Goal: Browse casually: Explore the website without a specific task or goal

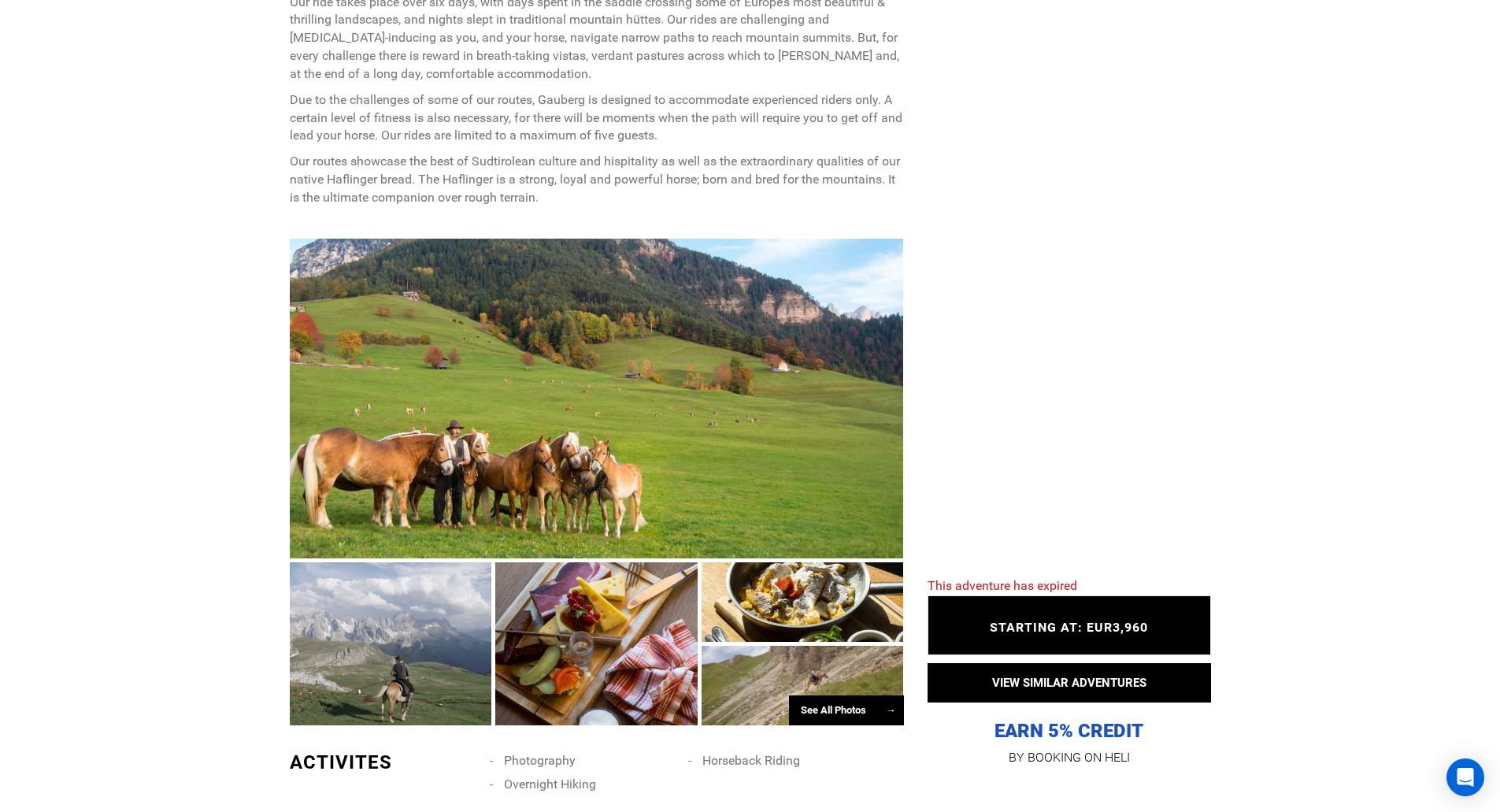
scroll to position [788, 0]
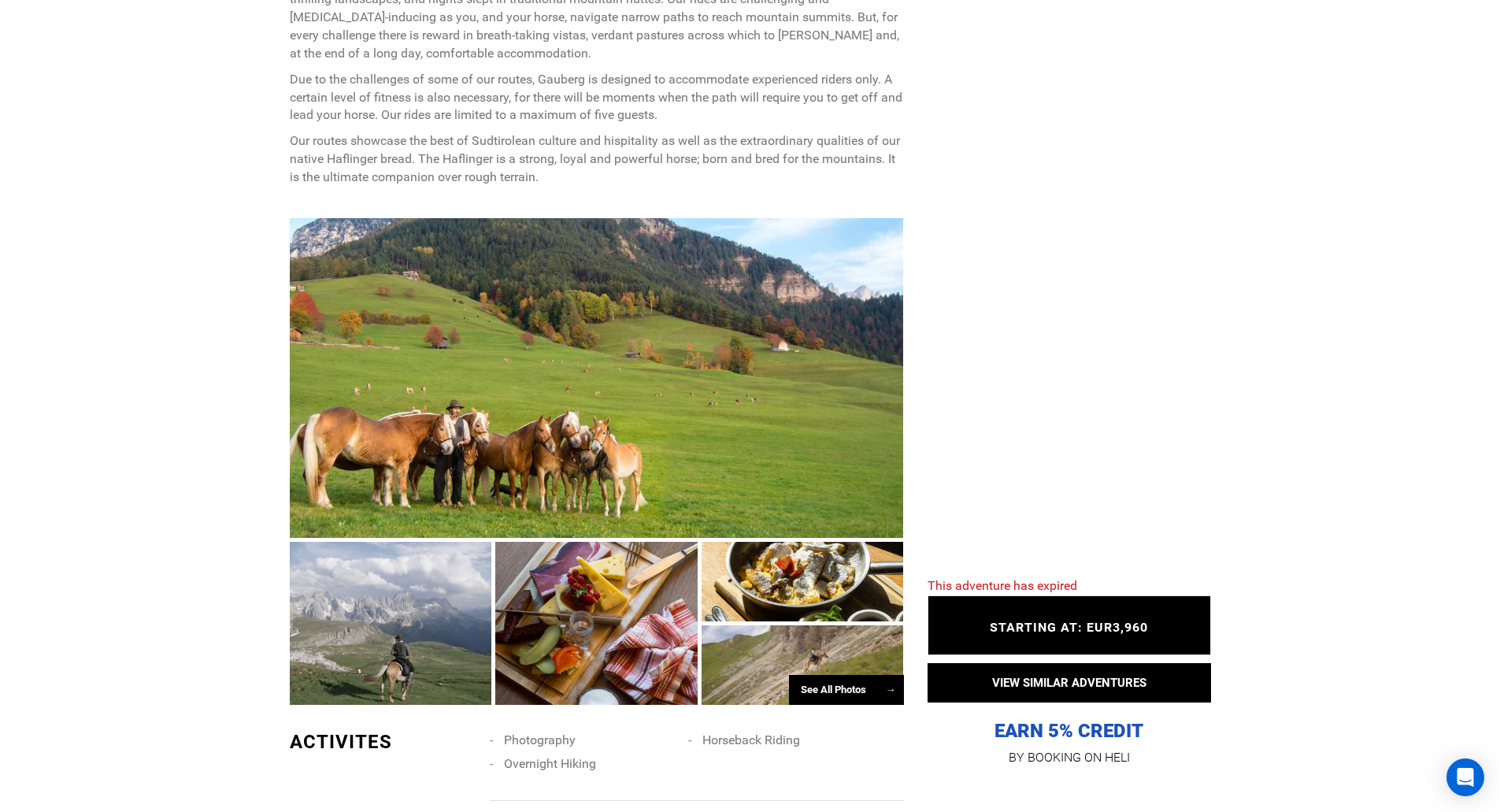
click at [381, 617] on div at bounding box center [390, 624] width 203 height 164
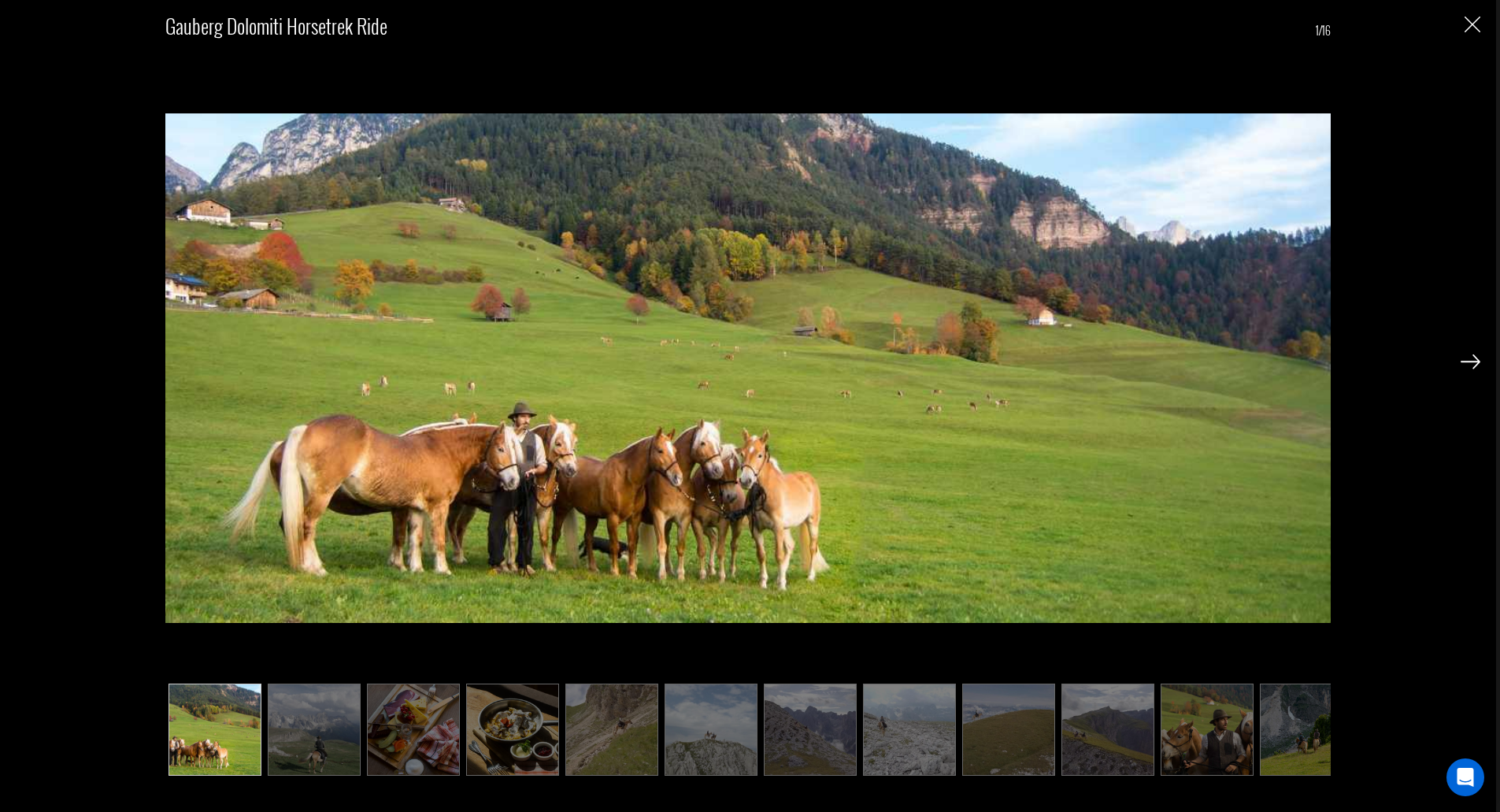
click at [1477, 364] on img at bounding box center [1471, 361] width 20 height 14
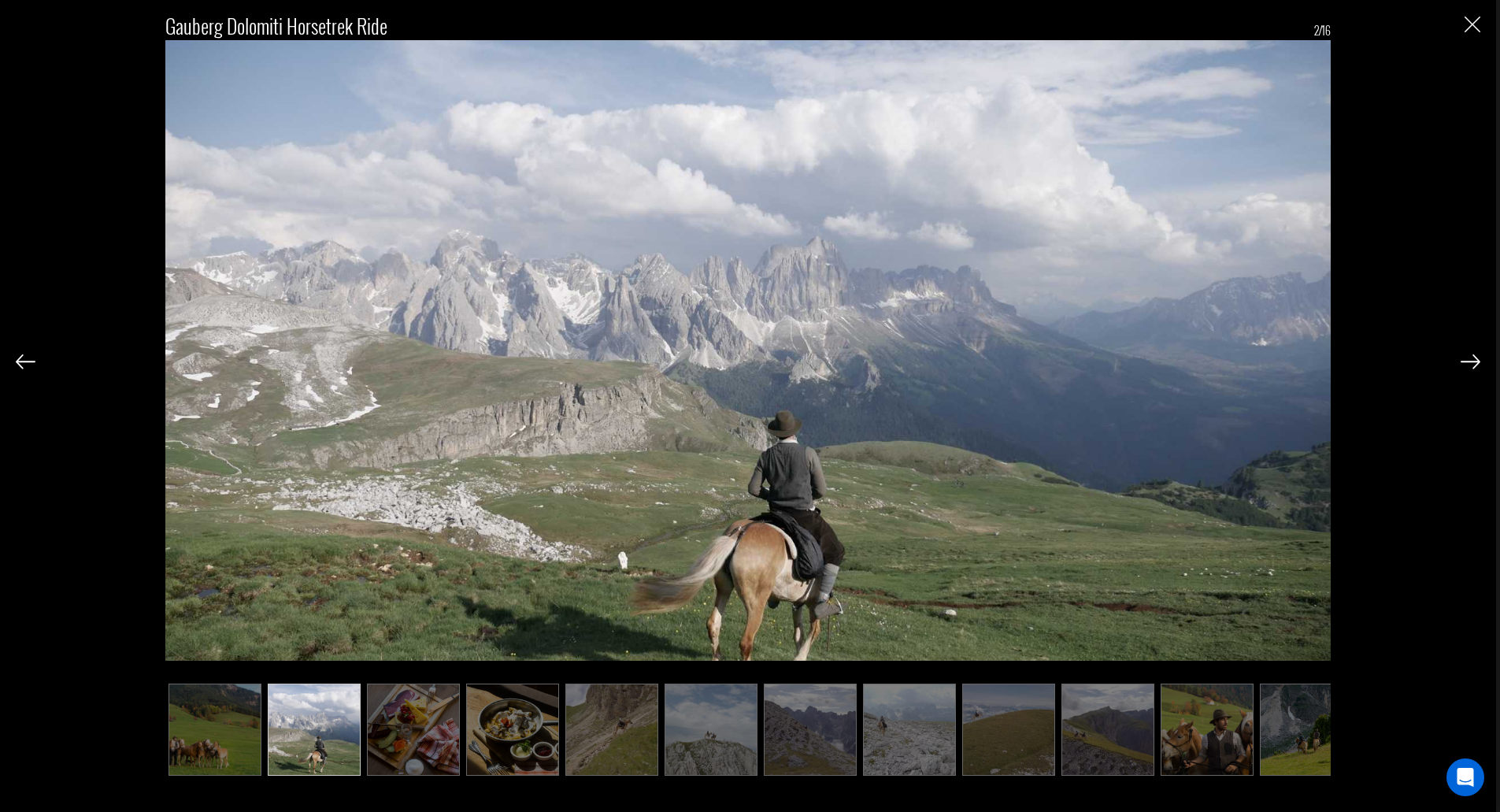
click at [1477, 364] on img at bounding box center [1471, 361] width 20 height 14
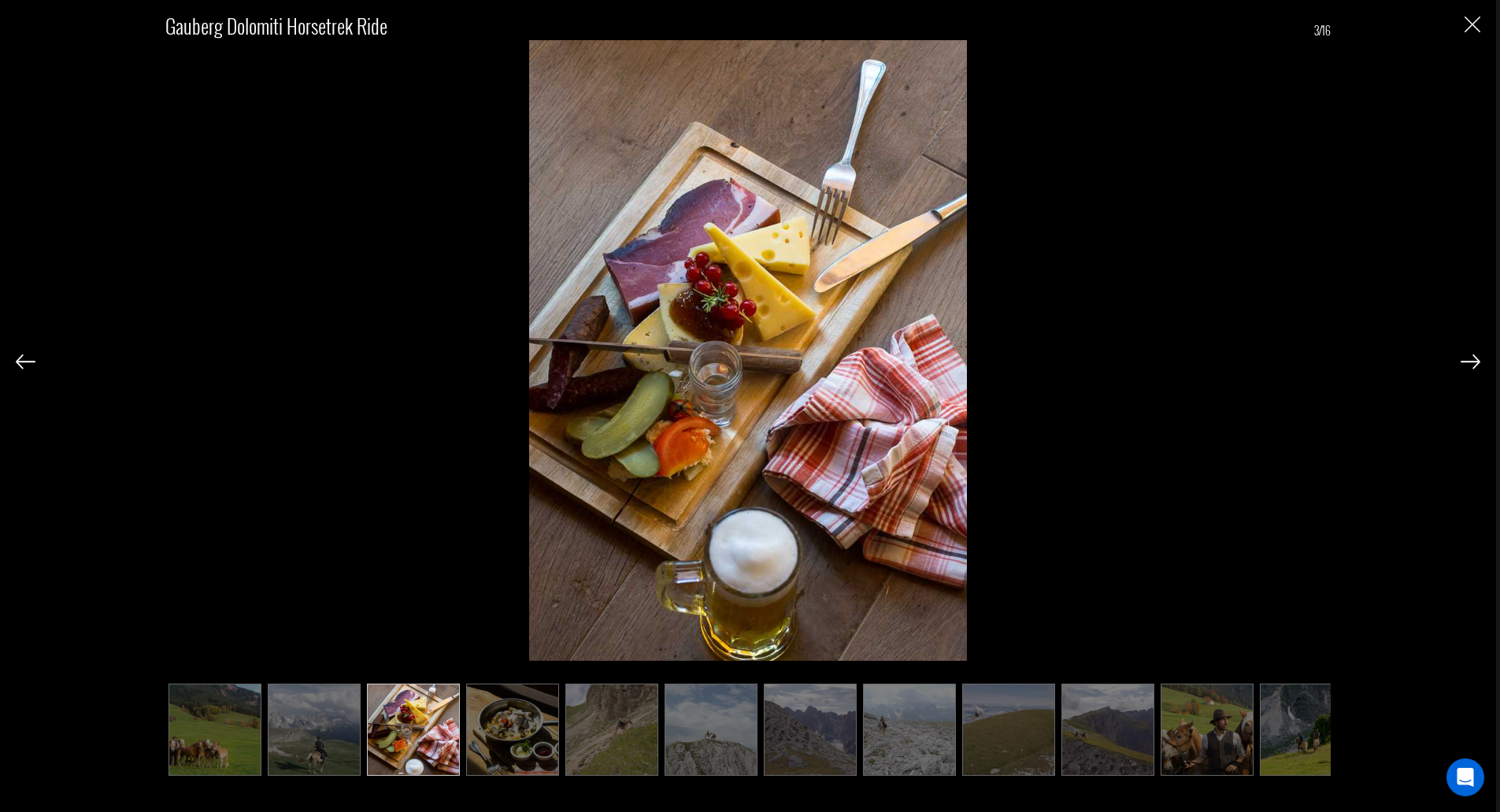
click at [1477, 364] on img at bounding box center [1471, 361] width 20 height 14
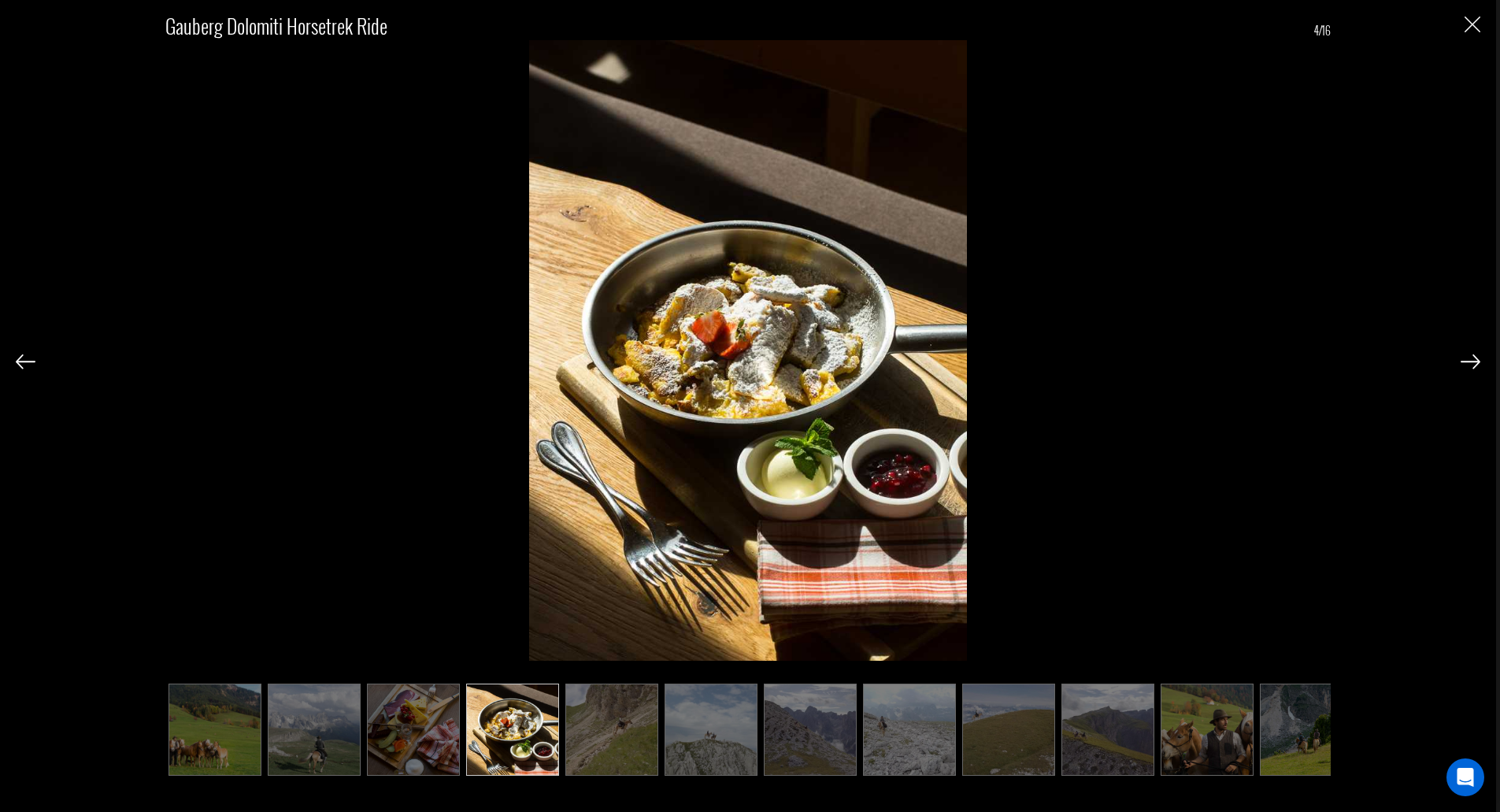
click at [1477, 364] on img at bounding box center [1471, 361] width 20 height 14
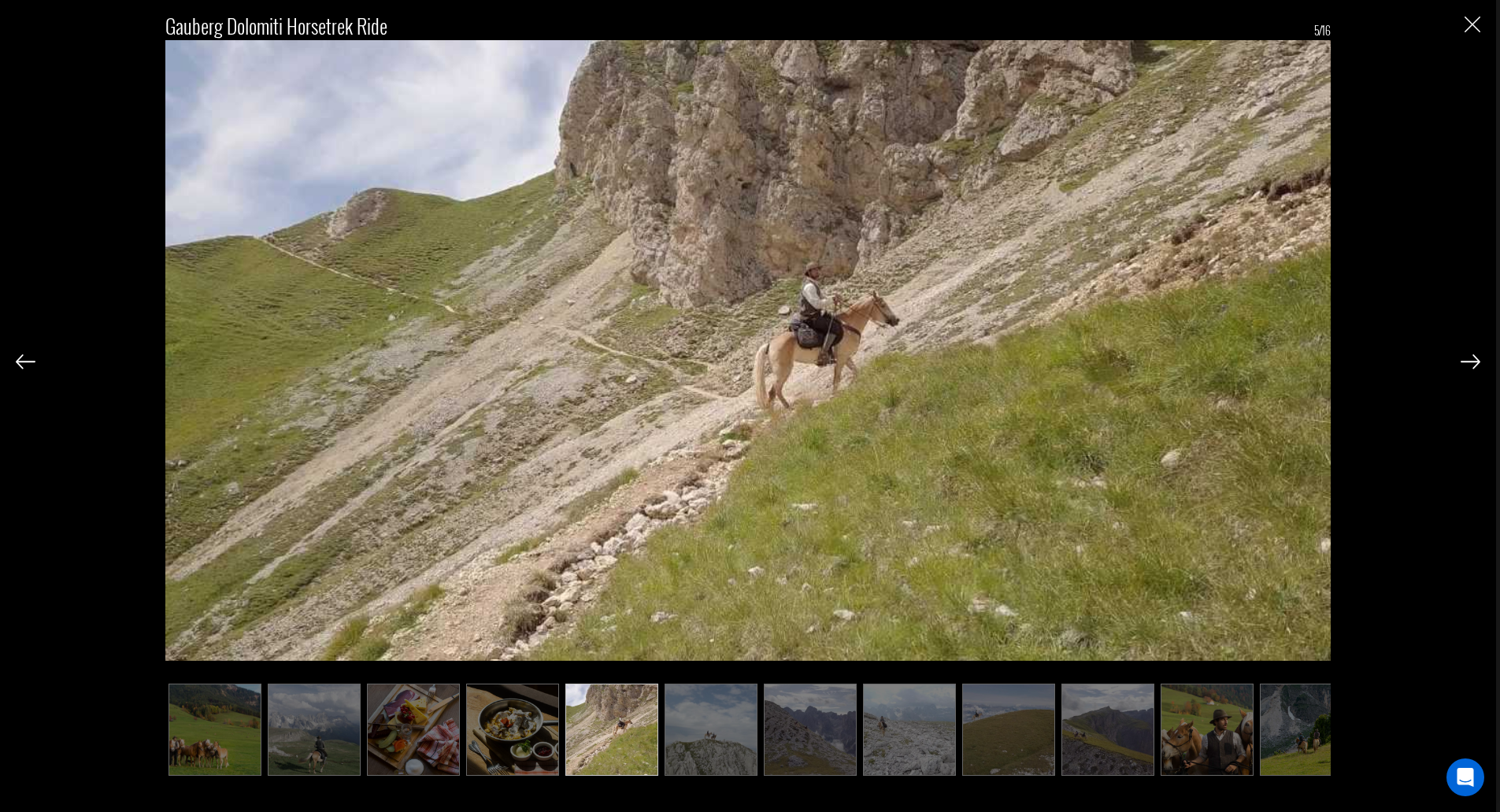
click at [1477, 364] on img at bounding box center [1471, 361] width 20 height 14
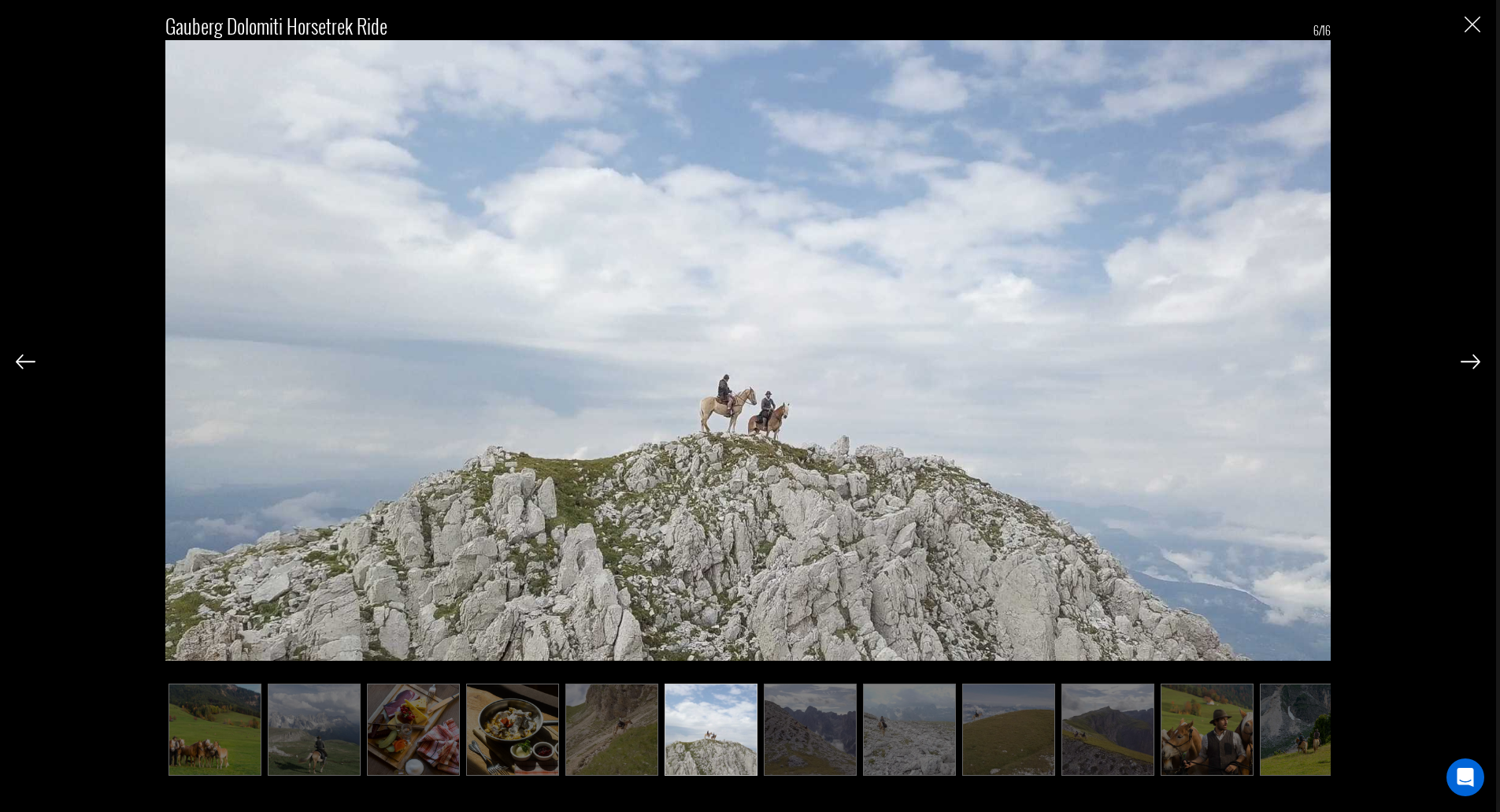
click at [1477, 364] on img at bounding box center [1471, 361] width 20 height 14
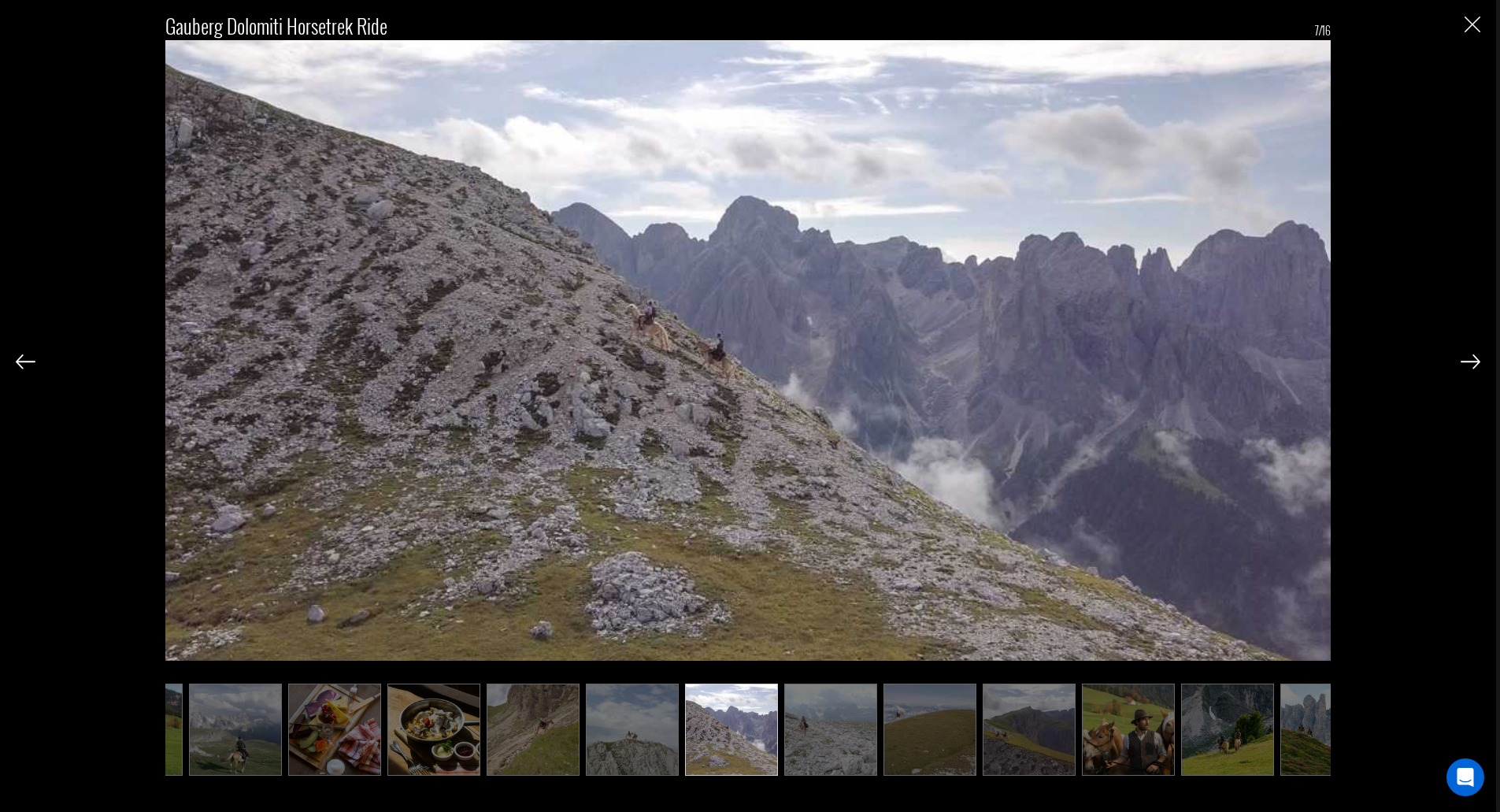
click at [1477, 364] on img at bounding box center [1471, 361] width 20 height 14
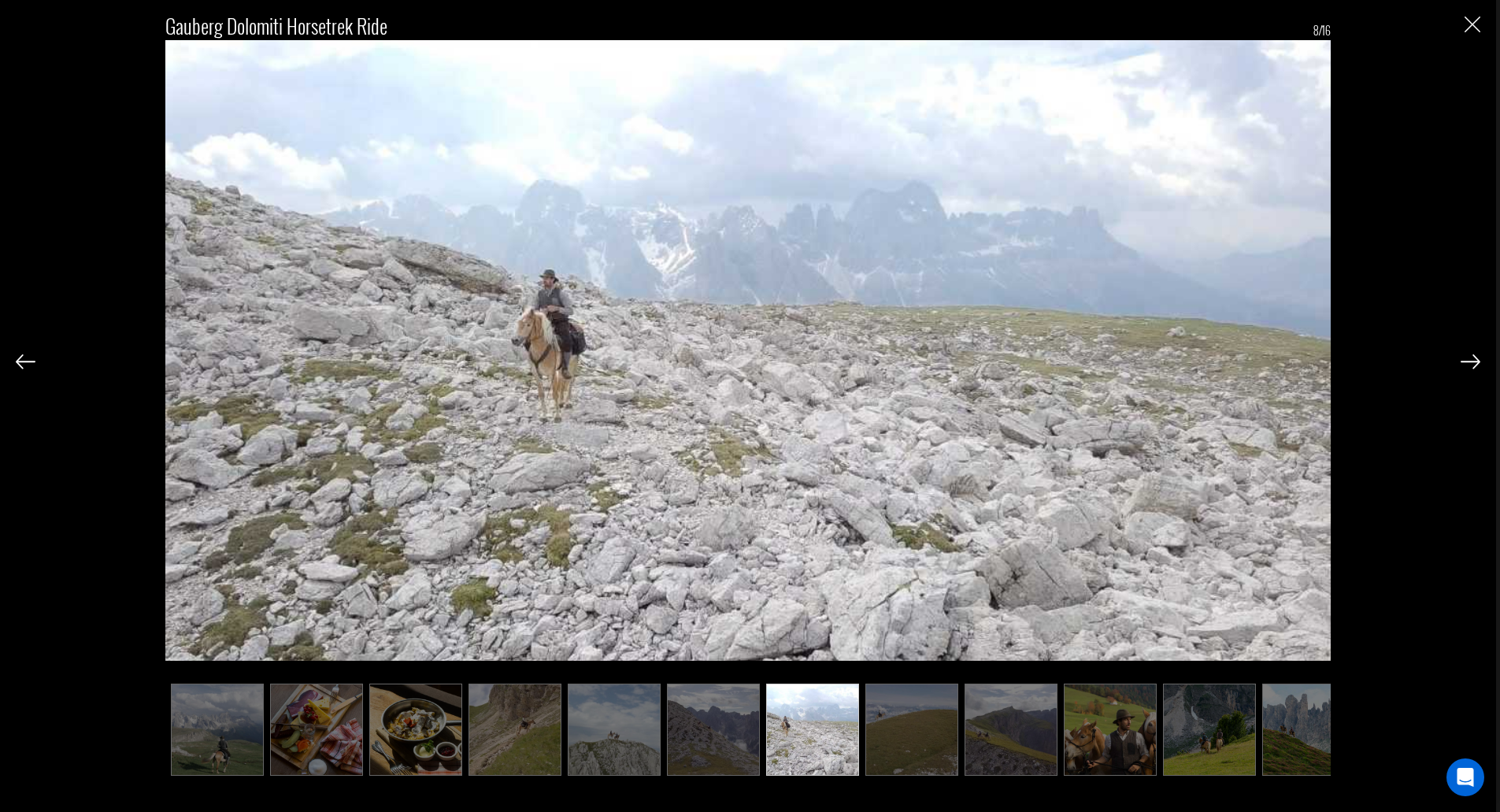
click at [1477, 364] on img at bounding box center [1471, 361] width 20 height 14
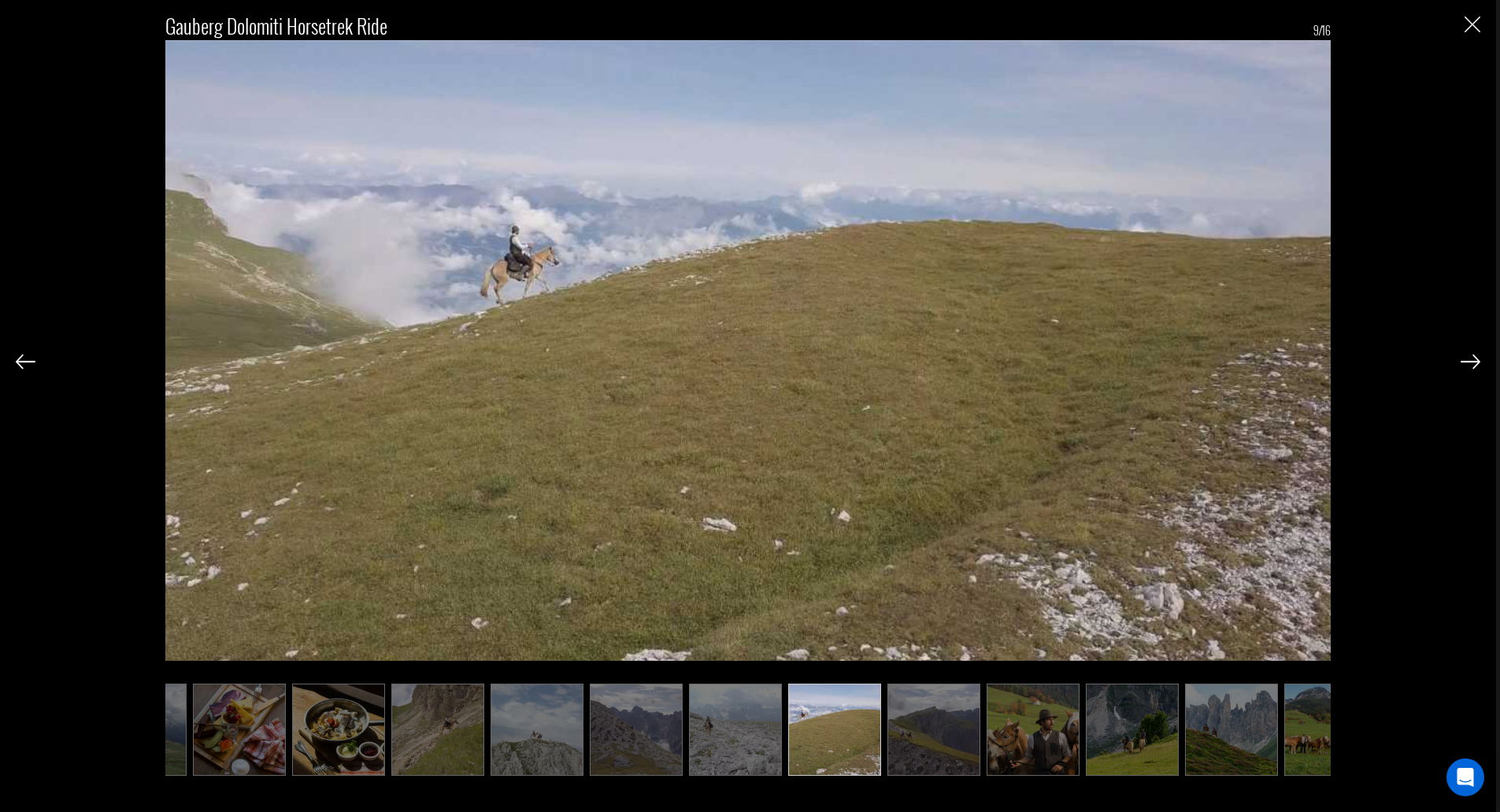
click at [1477, 364] on img at bounding box center [1471, 361] width 20 height 14
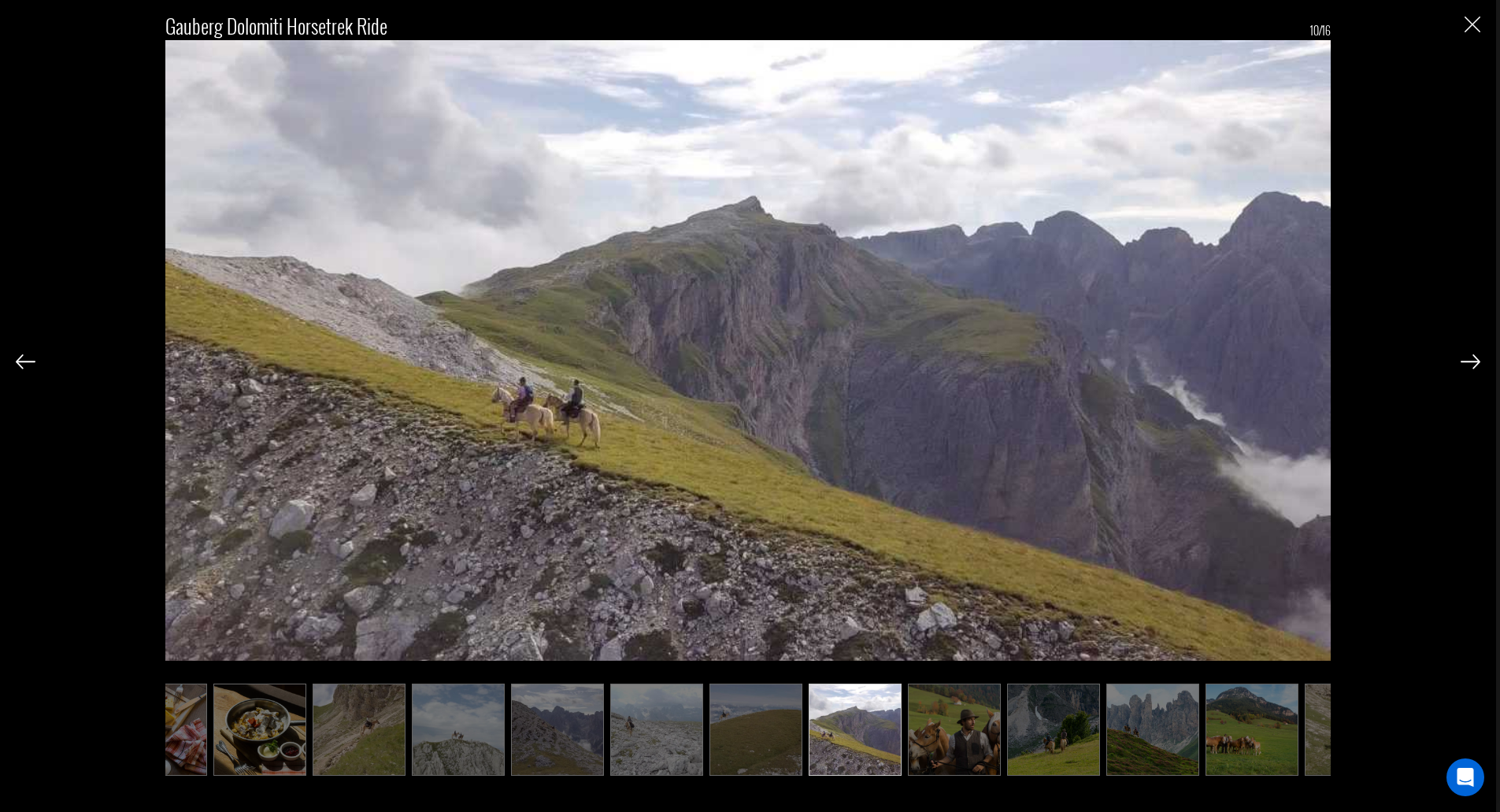
scroll to position [0, 252]
click at [1477, 364] on img at bounding box center [1471, 361] width 20 height 14
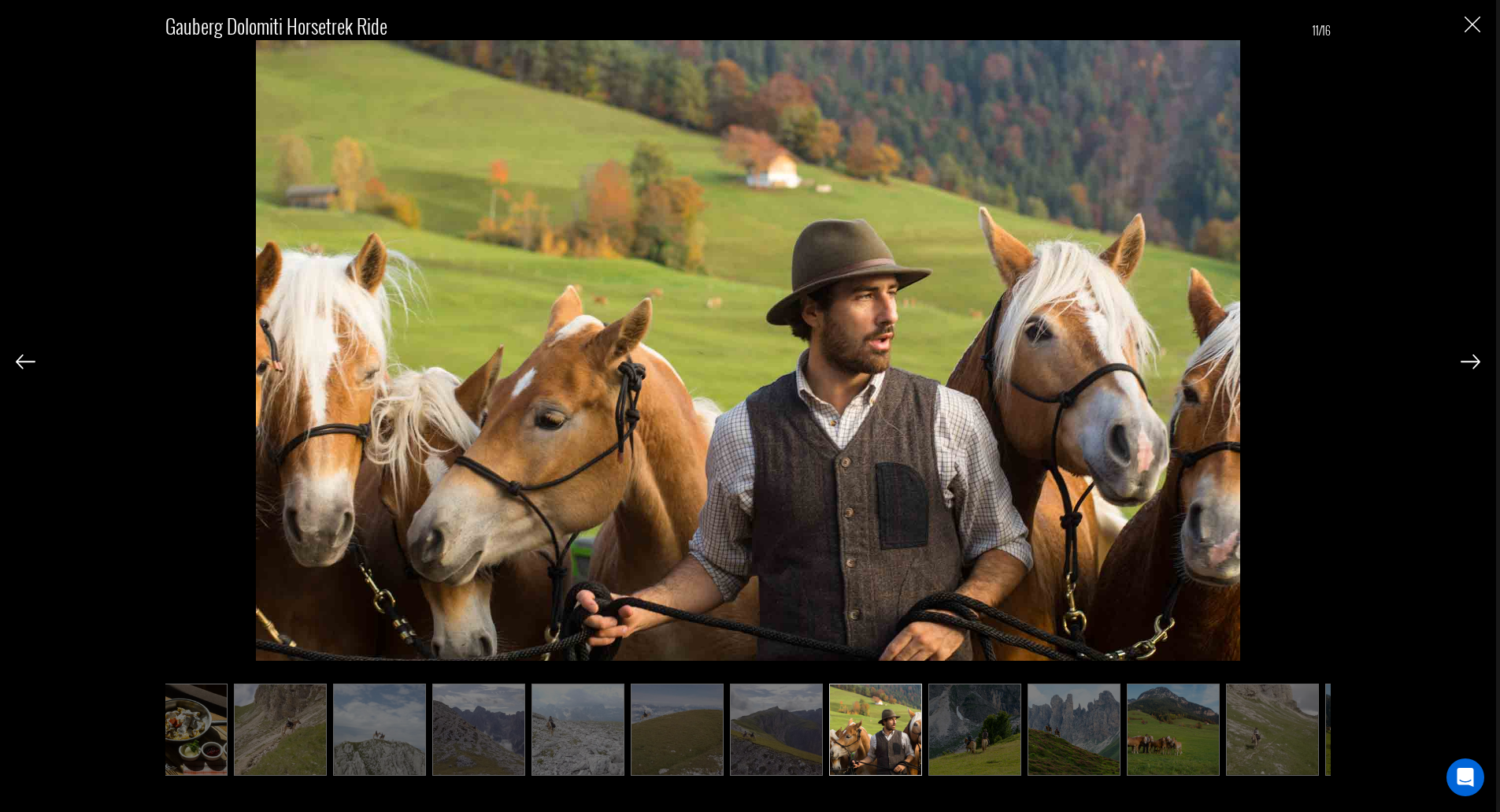
click at [1477, 364] on img at bounding box center [1471, 361] width 20 height 14
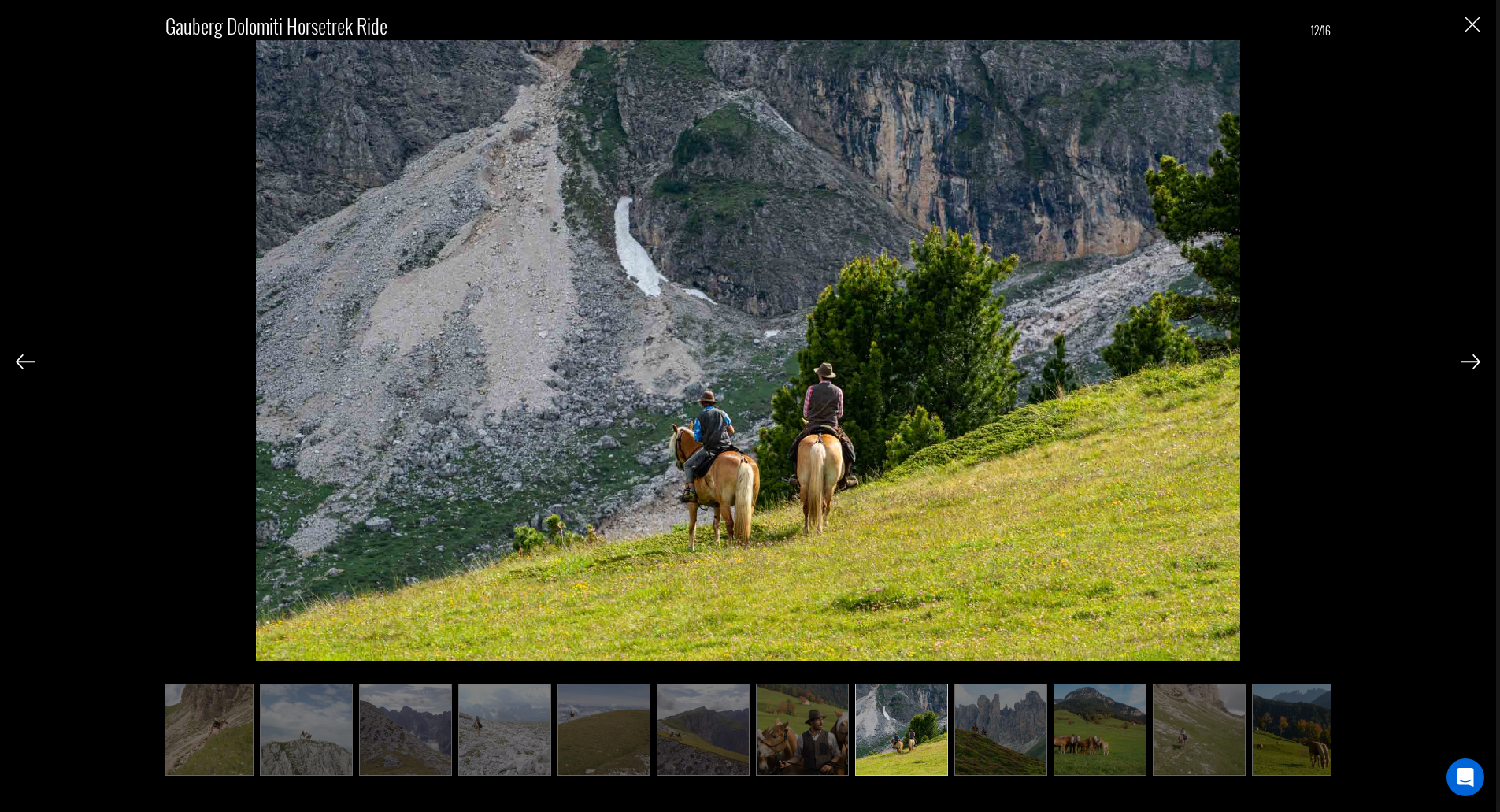
scroll to position [0, 410]
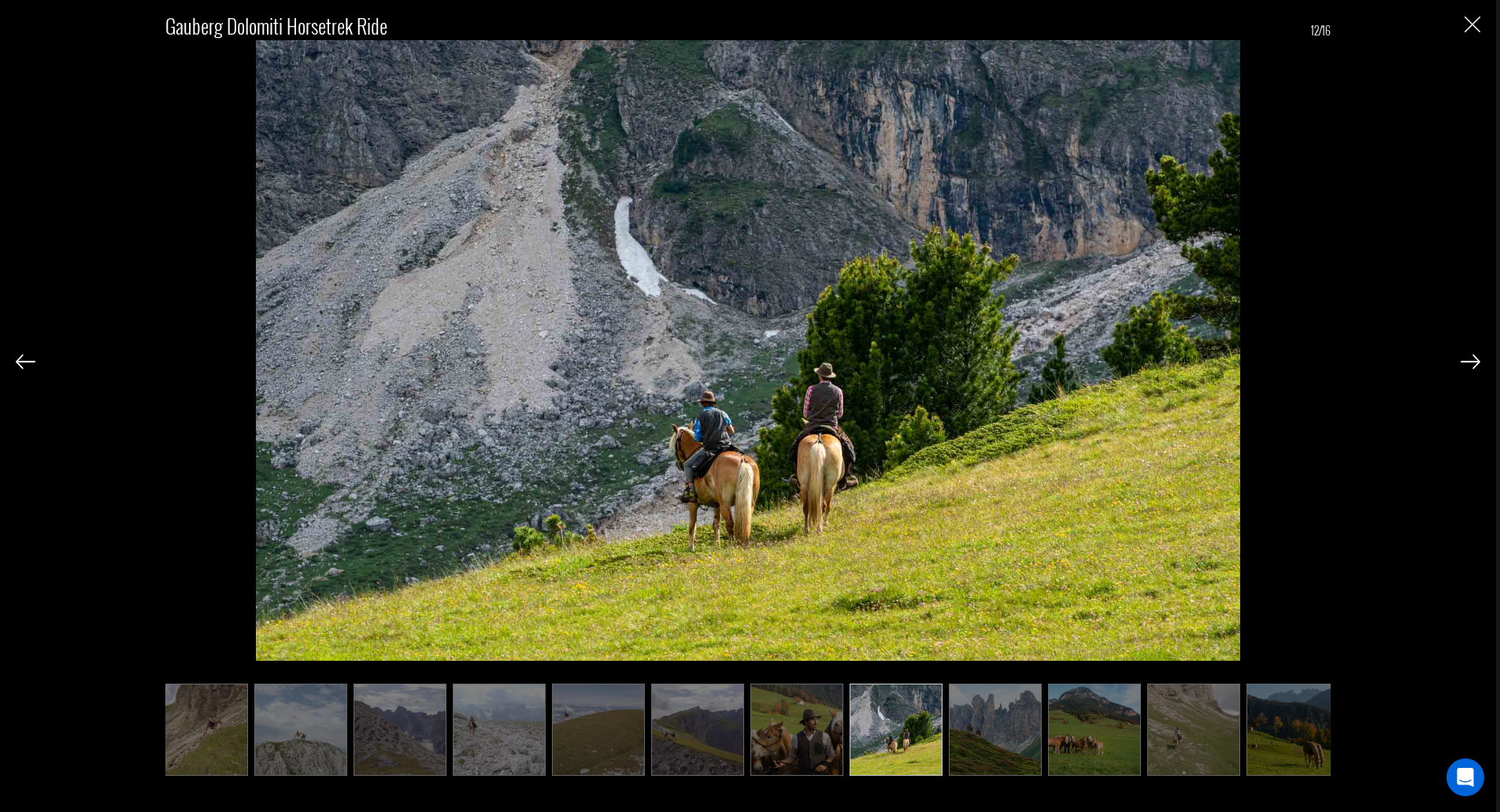
click at [1477, 364] on img at bounding box center [1471, 361] width 20 height 14
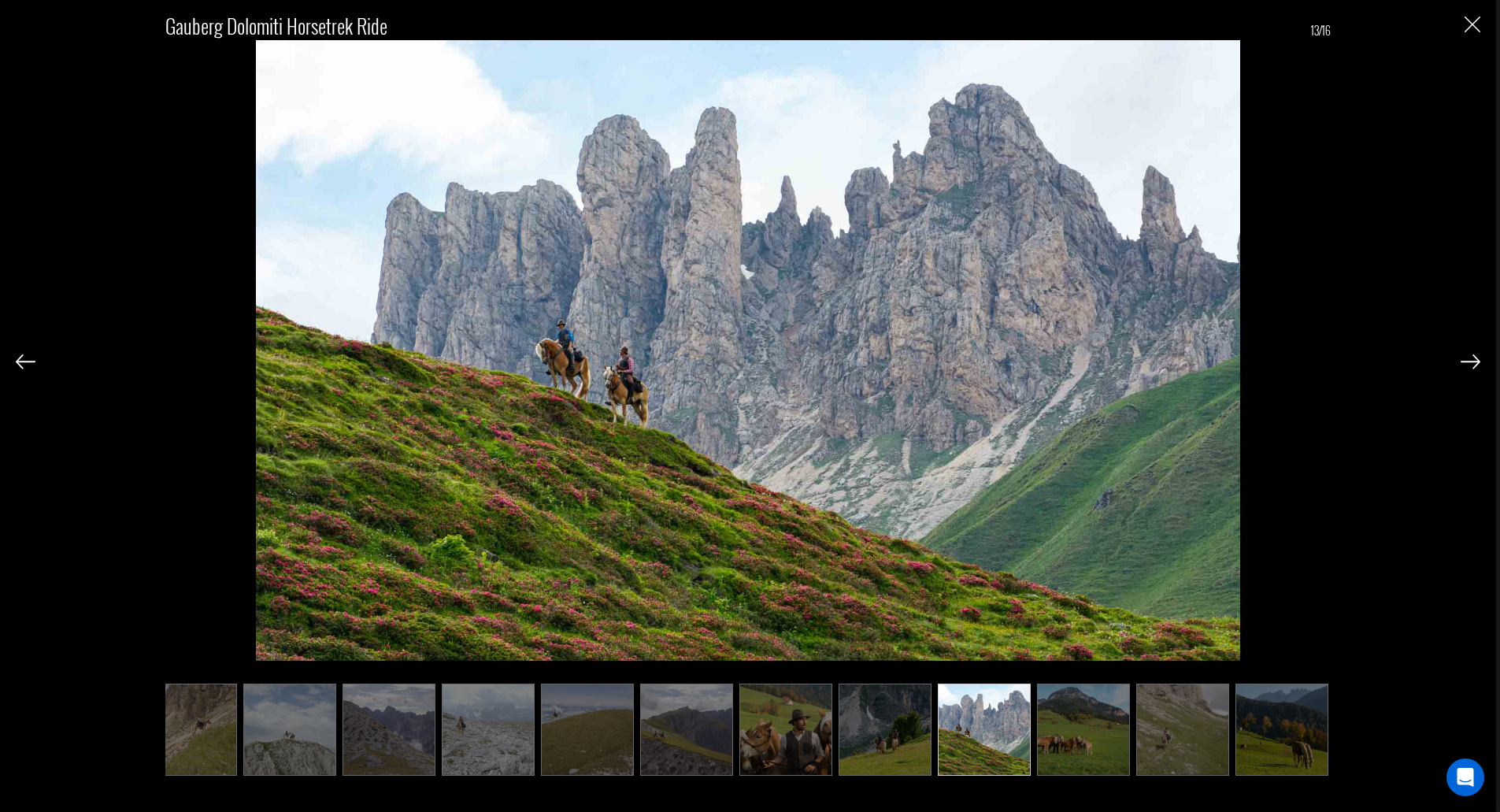
scroll to position [0, 422]
click at [1477, 364] on img at bounding box center [1471, 361] width 20 height 14
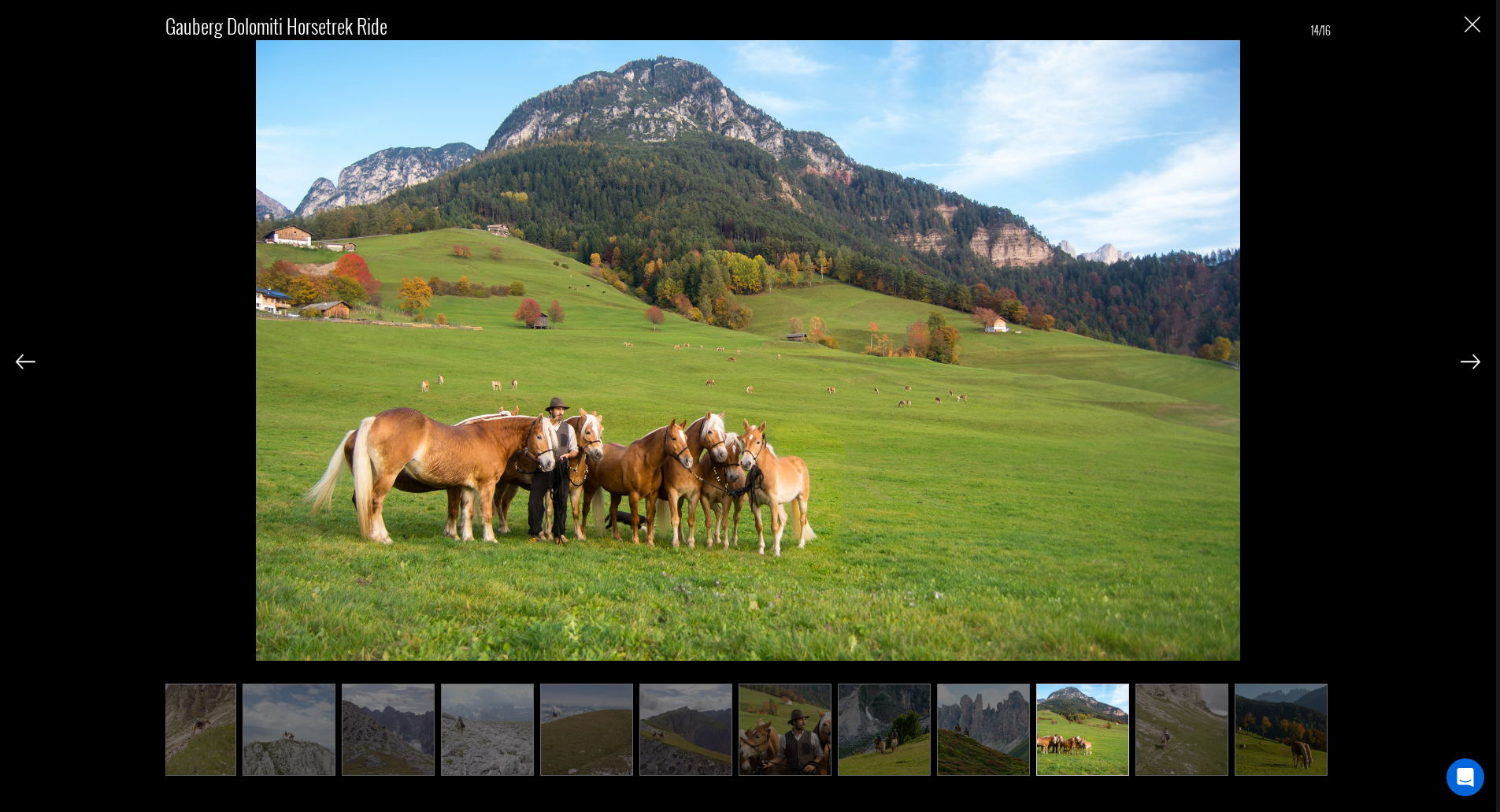
click at [1477, 364] on img at bounding box center [1471, 361] width 20 height 14
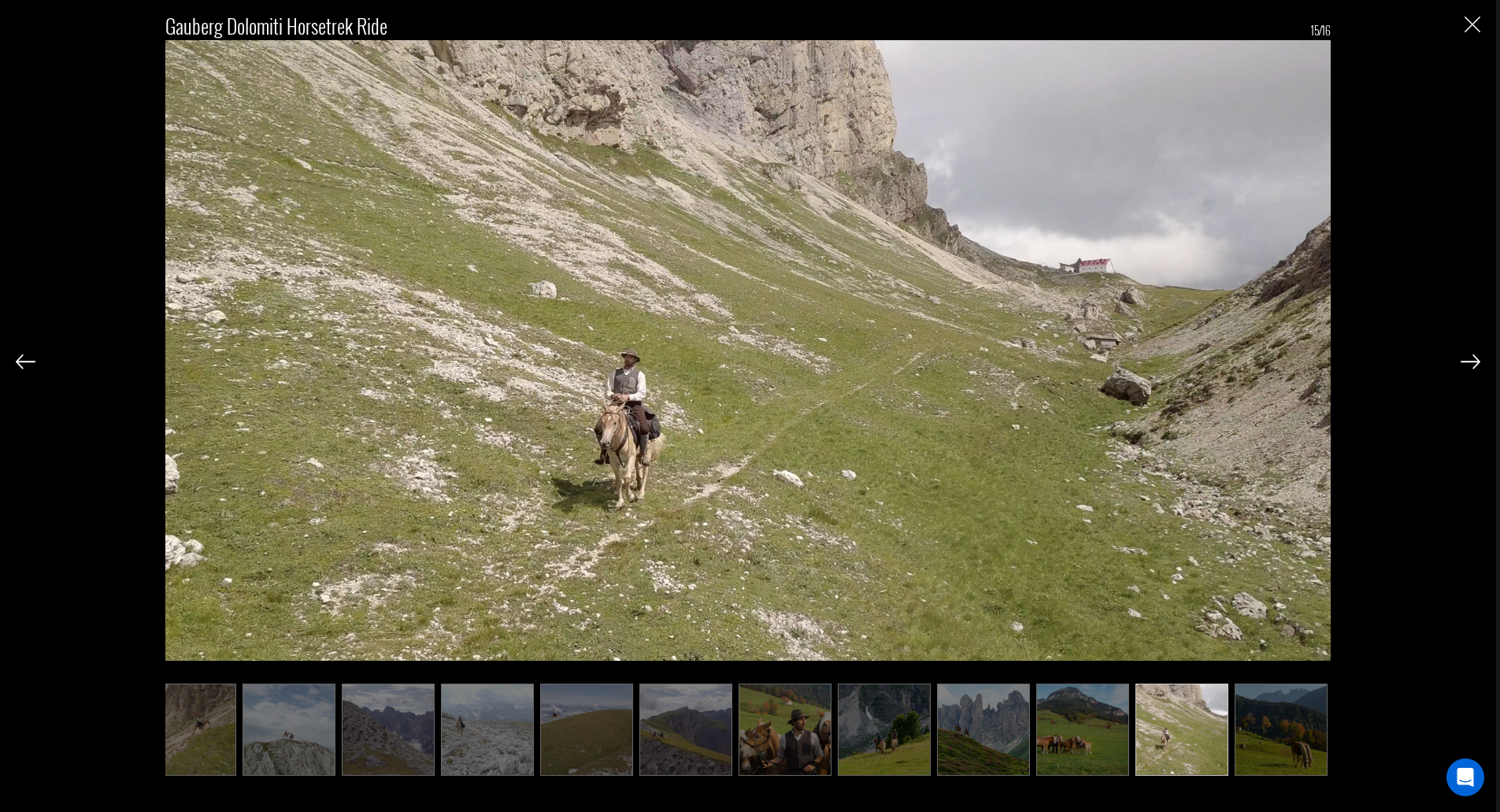
click at [1468, 357] on img at bounding box center [1471, 361] width 20 height 14
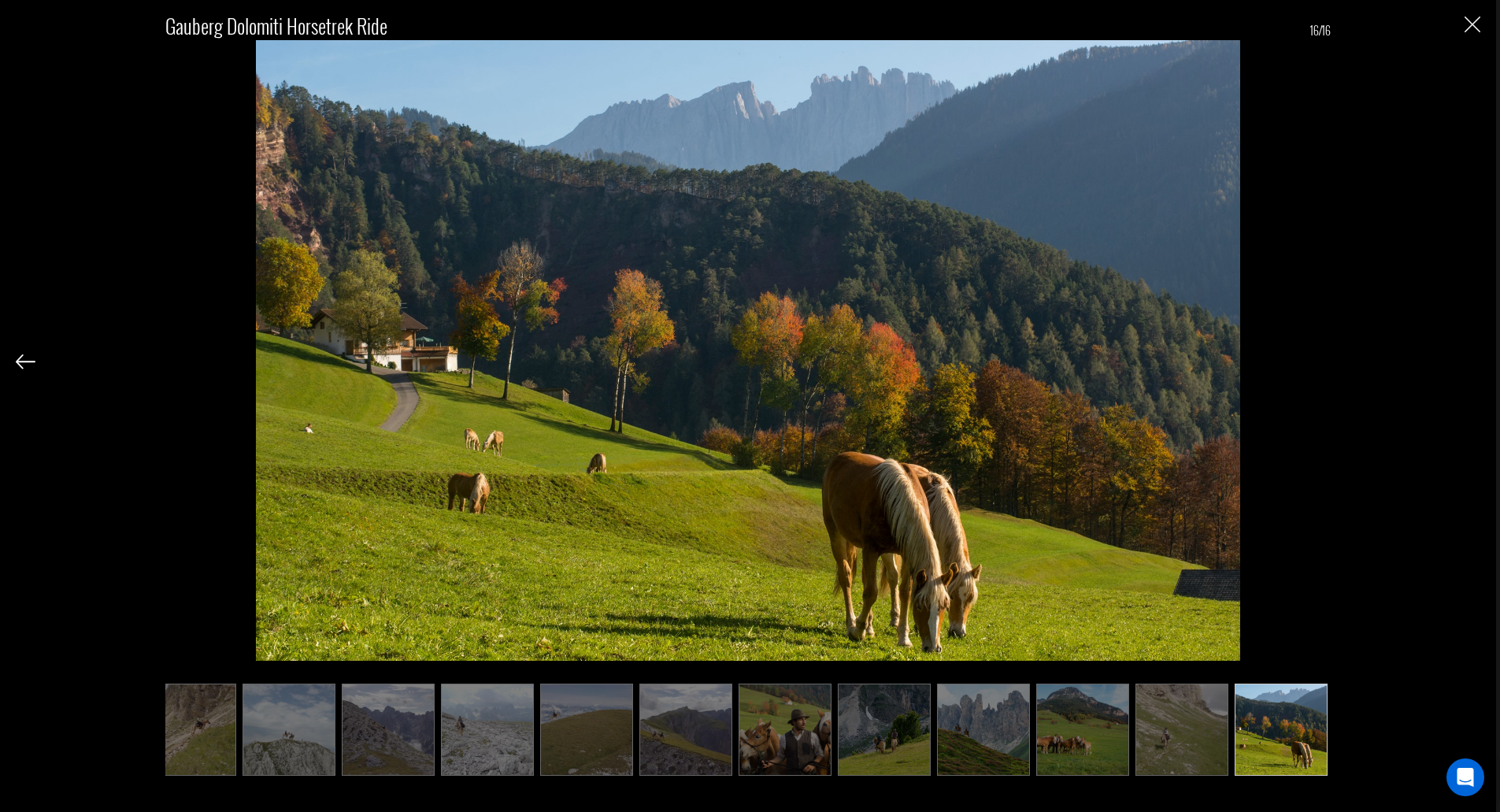
click at [1462, 354] on div "Gauberg Dolomiti Horsetrek Ride 16/16" at bounding box center [747, 385] width 1465 height 771
click at [1455, 32] on div "Gauberg Dolomiti Horsetrek Ride 16/16" at bounding box center [747, 385] width 1465 height 771
click at [1464, 27] on div "Gauberg Dolomiti Horsetrek Ride 16/16" at bounding box center [747, 385] width 1465 height 771
click at [1469, 28] on img "Close" at bounding box center [1472, 23] width 15 height 15
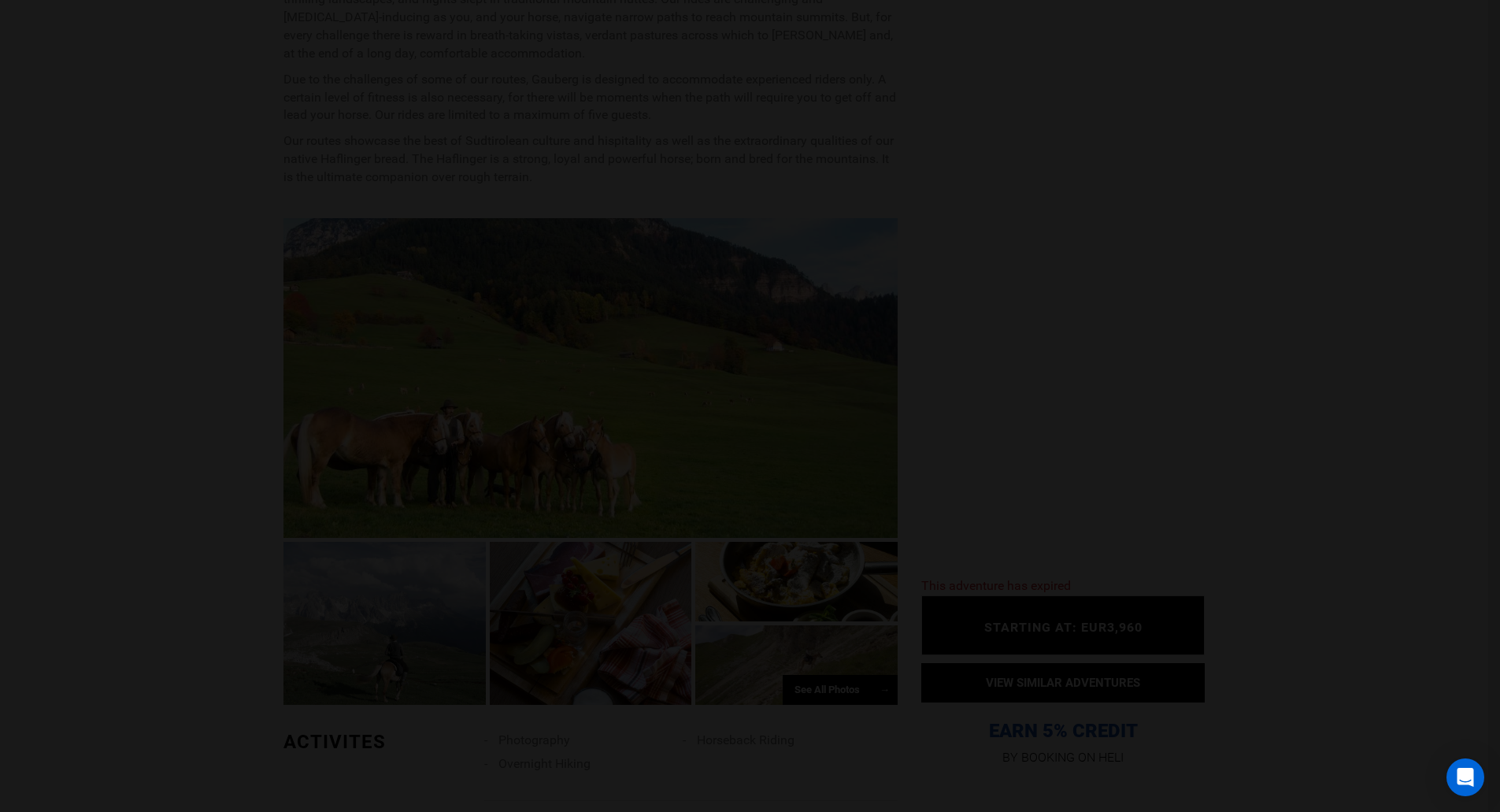
scroll to position [0, 0]
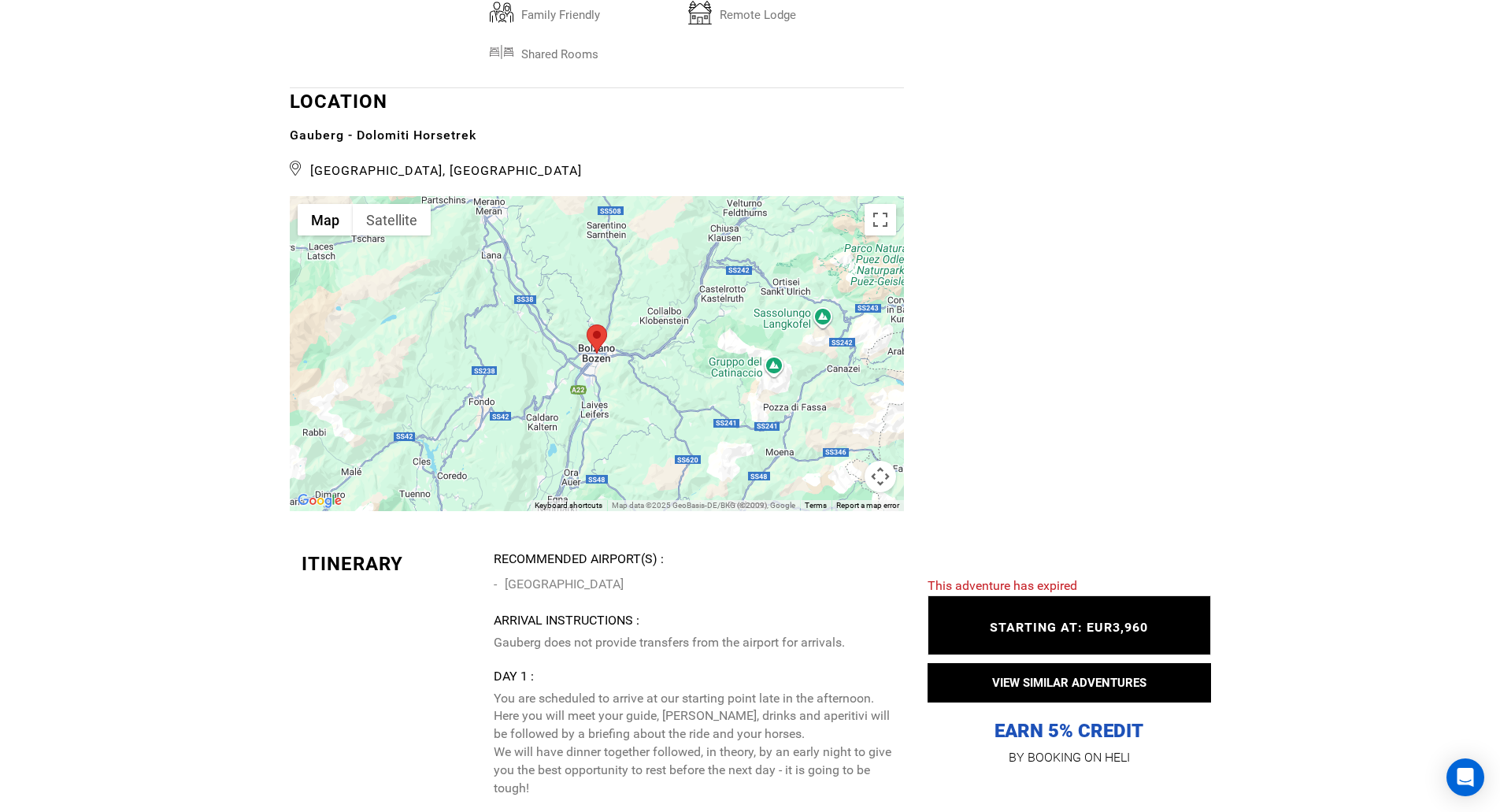
scroll to position [2992, 0]
